Goal: Transaction & Acquisition: Purchase product/service

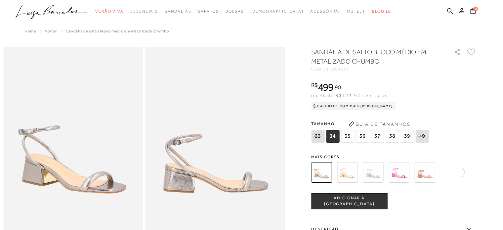
click at [351, 170] on img at bounding box center [347, 172] width 21 height 21
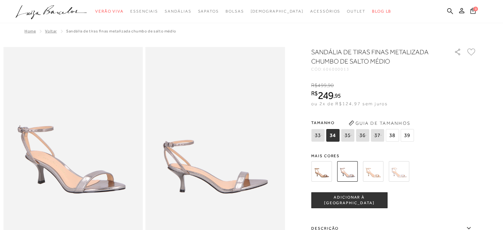
click at [365, 170] on img at bounding box center [373, 171] width 21 height 21
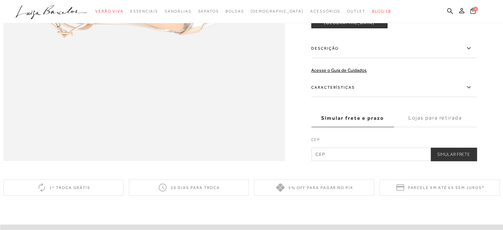
scroll to position [660, 0]
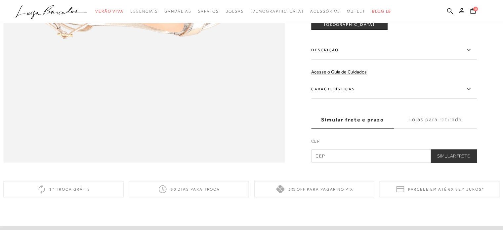
click at [470, 93] on icon at bounding box center [469, 89] width 8 height 8
click at [0, 0] on input "Características" at bounding box center [0, 0] width 0 height 0
